Goal: Find specific page/section: Find specific page/section

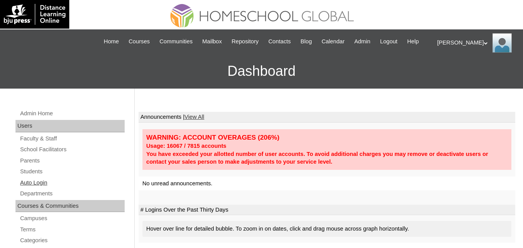
click at [26, 188] on link "Auto Login" at bounding box center [71, 183] width 105 height 10
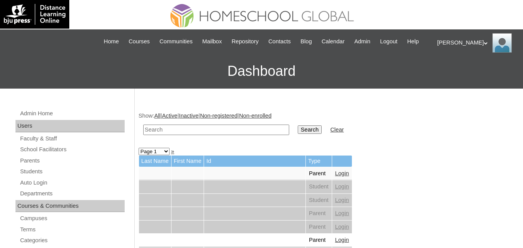
click at [186, 135] on input "text" at bounding box center [216, 130] width 146 height 10
type input "parry"
click at [298, 125] on input "Search" at bounding box center [310, 129] width 24 height 9
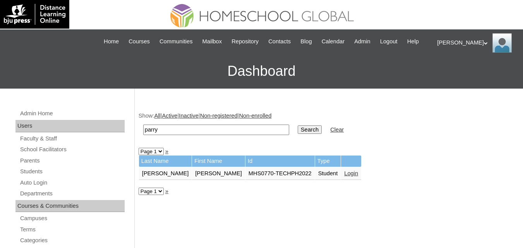
click at [344, 176] on link "Login" at bounding box center [351, 173] width 14 height 6
